Goal: Task Accomplishment & Management: Manage account settings

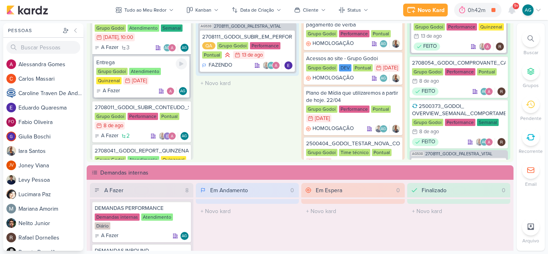
scroll to position [241, 0]
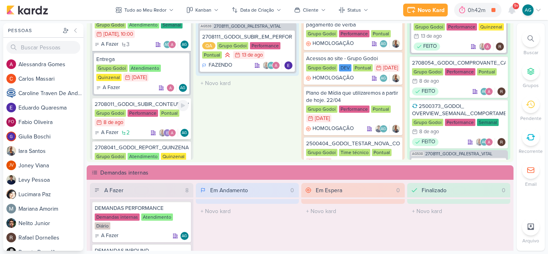
click at [148, 104] on div "2708011_GODOI_SUBIR_CONTEUDO_SOCIAL_EM_PERFORMANCE_SABIN" at bounding box center [142, 104] width 94 height 7
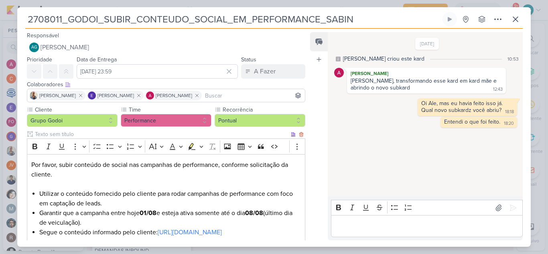
scroll to position [131, 0]
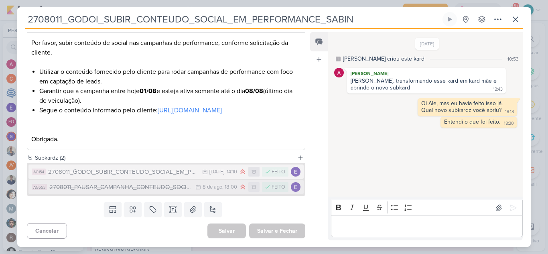
click at [156, 192] on button "AG553 2708011_PAUSAR_CAMPANHA_CONTEUDO_SOCIAL_ALBERT SABIN 8/8 8 de ago , 18:00…" at bounding box center [165, 187] width 275 height 14
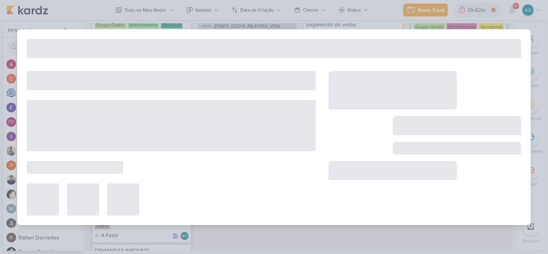
type input "2708011_PAUSAR_CAMPANHA_CONTEUDO_SOCIAL_ALBERT SABIN"
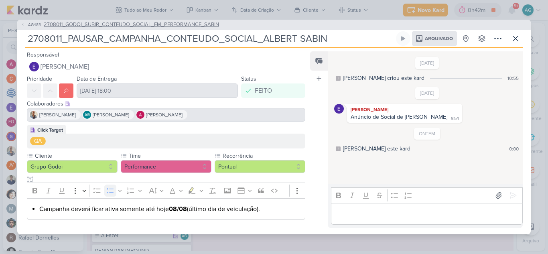
click at [69, 25] on span "2708011_GODOI_SUBIR_CONTEUDO_SOCIAL_EM_PERFORMANCE_SABIN" at bounding box center [131, 25] width 175 height 8
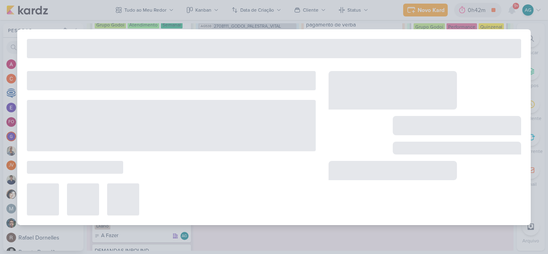
type input "2708011_GODOI_SUBIR_CONTEUDO_SOCIAL_EM_PERFORMANCE_SABIN"
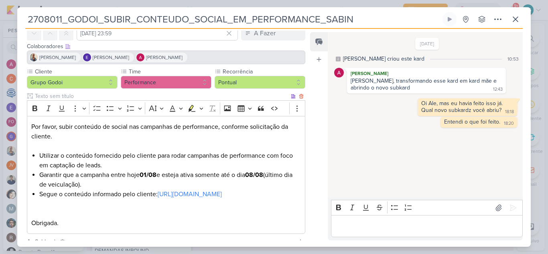
scroll to position [40, 0]
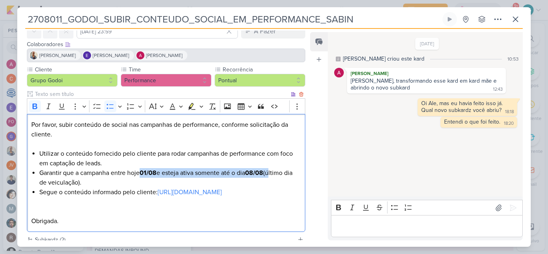
drag, startPoint x: 142, startPoint y: 172, endPoint x: 275, endPoint y: 173, distance: 133.1
click at [275, 173] on li "Garantir que a campanha entre hoje 01/08 e esteja ativa somente até o dia 08/08…" at bounding box center [169, 177] width 261 height 19
click at [222, 195] on link "https://www.instagram.com/reel/DMyVXnqycM-/?igsh=dzI0ODNsczQ5cXZw" at bounding box center [190, 192] width 64 height 8
drag, startPoint x: 79, startPoint y: 174, endPoint x: 117, endPoint y: 199, distance: 45.7
click at [117, 197] on ul "Utilizar o conteúdo fornecido pelo cliente para rodar campanhas de performance …" at bounding box center [169, 173] width 261 height 48
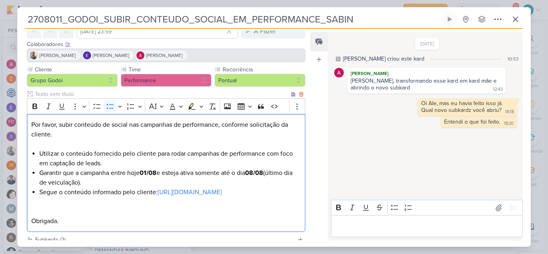
copy ul "campanha entre hoje 01/08 e esteja ativa somente até o dia 08/08 (último dia de…"
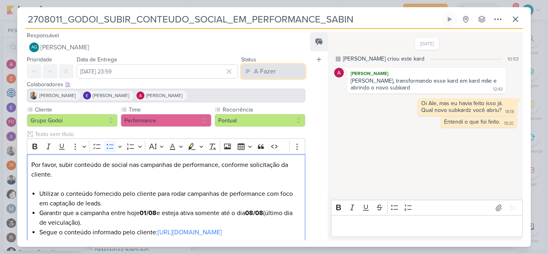
click at [266, 77] on button "A Fazer" at bounding box center [273, 71] width 64 height 14
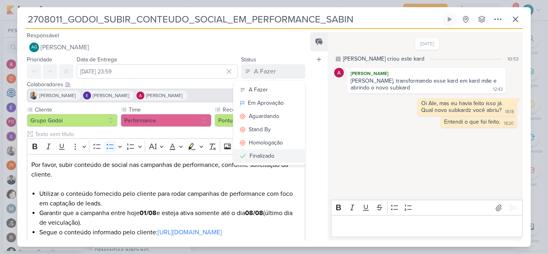
click at [262, 156] on div "Finalizado" at bounding box center [261, 156] width 25 height 8
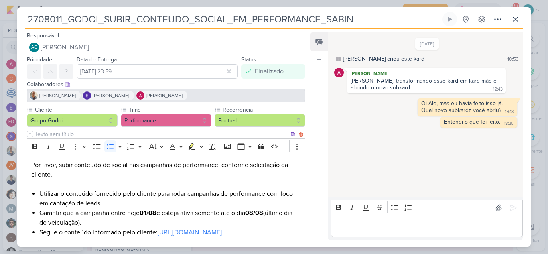
scroll to position [131, 0]
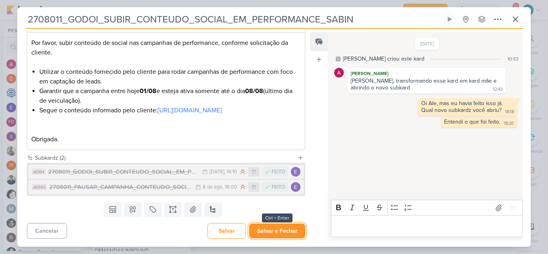
click at [285, 235] on button "Salvar e Fechar" at bounding box center [277, 230] width 56 height 15
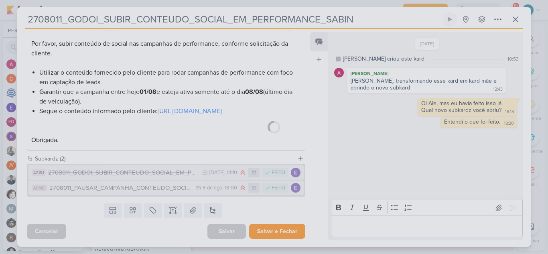
scroll to position [131, 0]
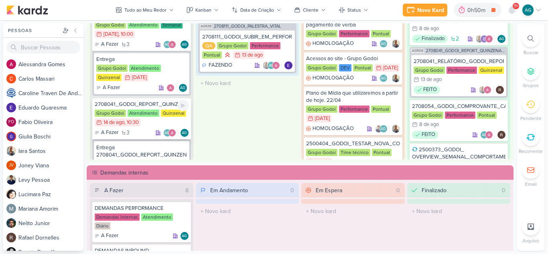
click at [158, 103] on div "2708041_GODOI_REPORT_QUINZENAL_14.08" at bounding box center [142, 104] width 94 height 7
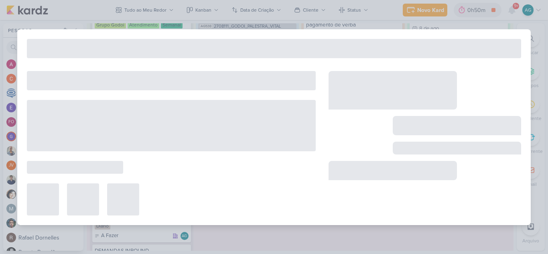
type input "2708041_GODOI_REPORT_QUINZENAL_14.08"
type input "14 de agosto de 2025 às 10:30"
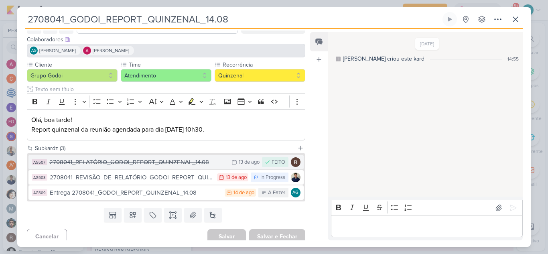
scroll to position [51, 0]
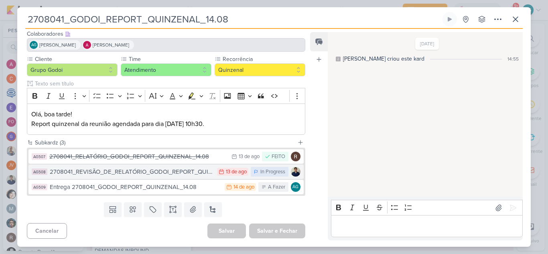
click at [150, 172] on div "2708041_REVISÃO_DE_RELATÓRIO_GODOI_REPORT_QUINZENAL_14.08" at bounding box center [131, 171] width 163 height 9
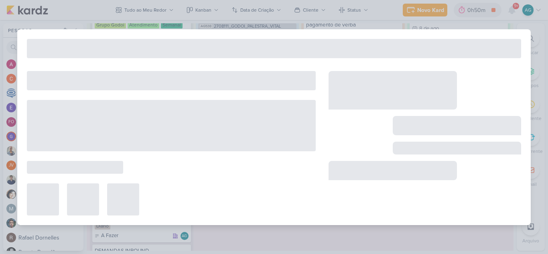
type input "2708041_REVISÃO_DE_RELATÓRIO_GODOI_REPORT_QUINZENAL_14.08"
type input "13 de agosto de 2025 às 23:59"
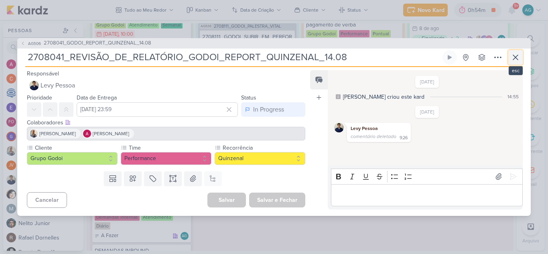
click at [516, 55] on icon at bounding box center [515, 58] width 10 height 10
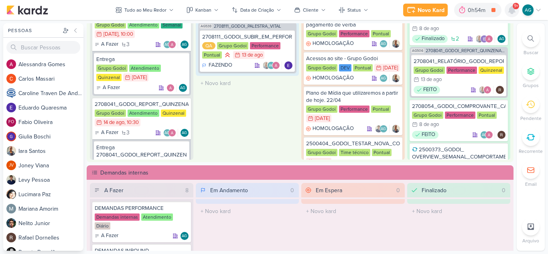
click at [512, 12] on icon at bounding box center [511, 9] width 6 height 7
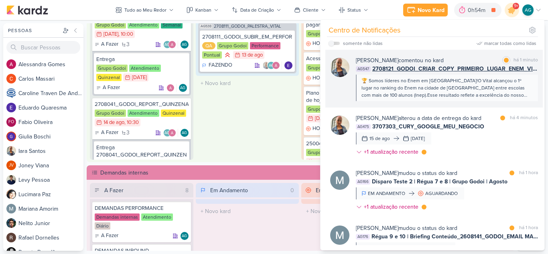
click at [455, 85] on div "🏆 Somos líderes no Enem em São Paulo!O Vital alcançou o 1º lugar no ranking do …" at bounding box center [446, 88] width 170 height 22
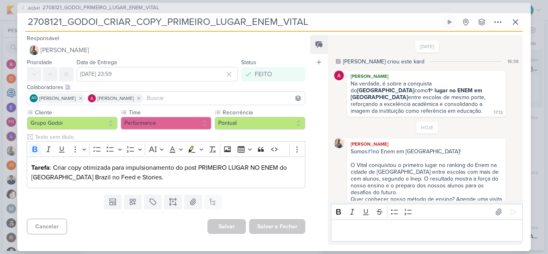
scroll to position [80, 0]
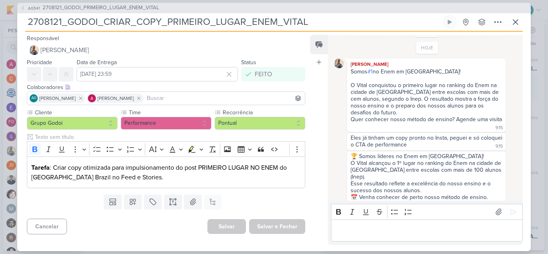
click at [409, 231] on p "Editor editing area: main" at bounding box center [426, 230] width 183 height 10
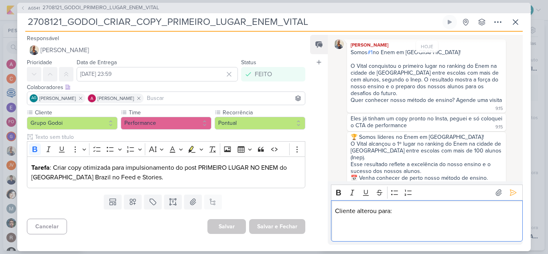
scroll to position [138, 0]
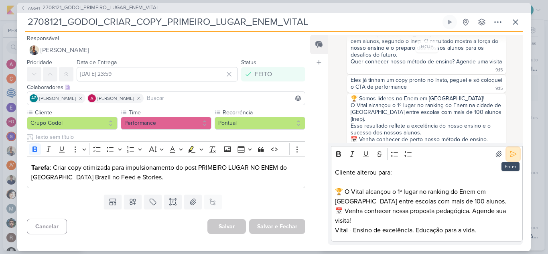
click at [510, 158] on icon at bounding box center [513, 154] width 8 height 8
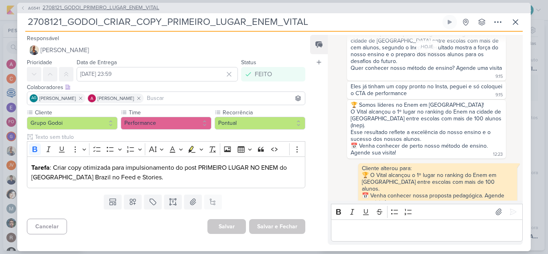
click at [126, 9] on span "2708121_GODOI_PRIMEIRO_LUGAR_ENEM_VITAL" at bounding box center [100, 8] width 117 height 8
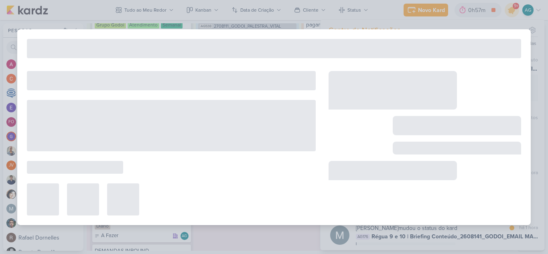
type input "2708121_GODOI_PRIMEIRO_LUGAR_ENEM_VITAL"
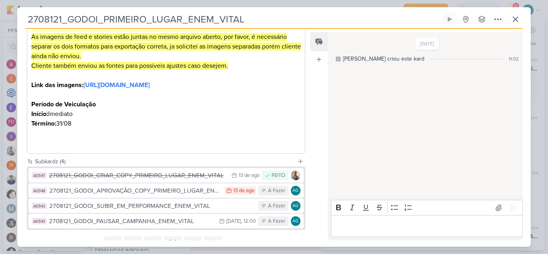
scroll to position [258, 0]
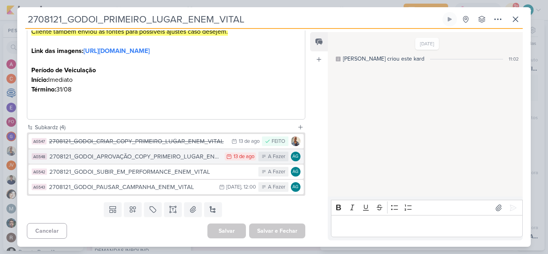
click at [160, 158] on div "2708121_GODOI_APROVAÇÃO_COPY_PRIMEIRO_LUGAR_ENEM_VITAL" at bounding box center [134, 156] width 171 height 9
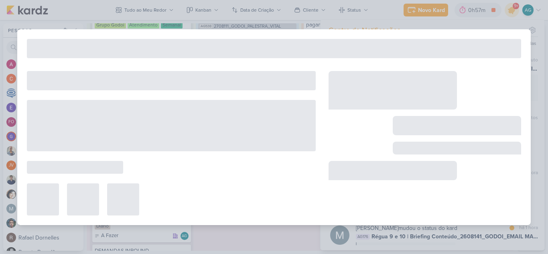
type input "2708121_GODOI_APROVAÇÃO_COPY_PRIMEIRO_LUGAR_ENEM_VITAL"
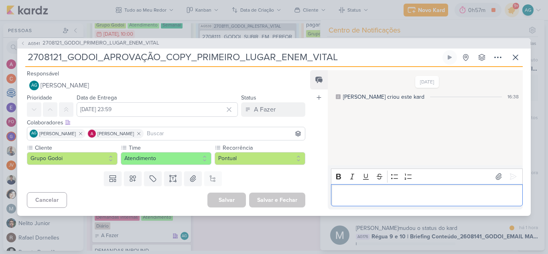
click at [380, 198] on p "Editor editing area: main" at bounding box center [426, 195] width 183 height 10
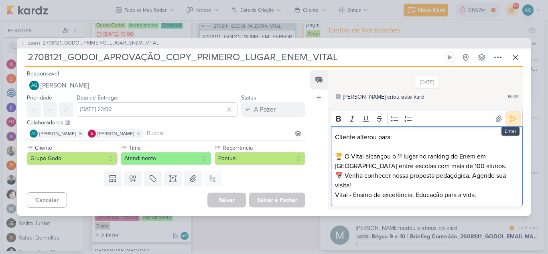
click at [511, 118] on icon at bounding box center [513, 119] width 8 height 8
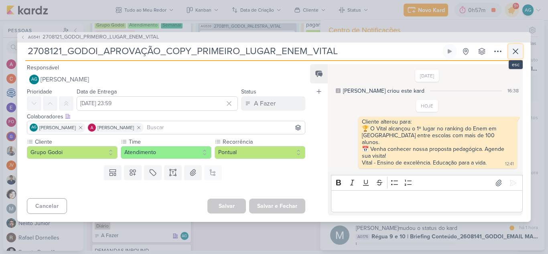
click at [518, 55] on icon at bounding box center [515, 52] width 10 height 10
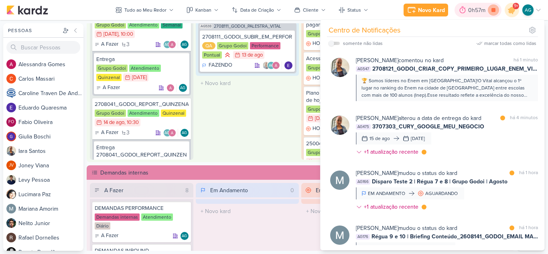
click at [495, 10] on icon at bounding box center [493, 10] width 4 height 4
